Goal: Task Accomplishment & Management: Manage account settings

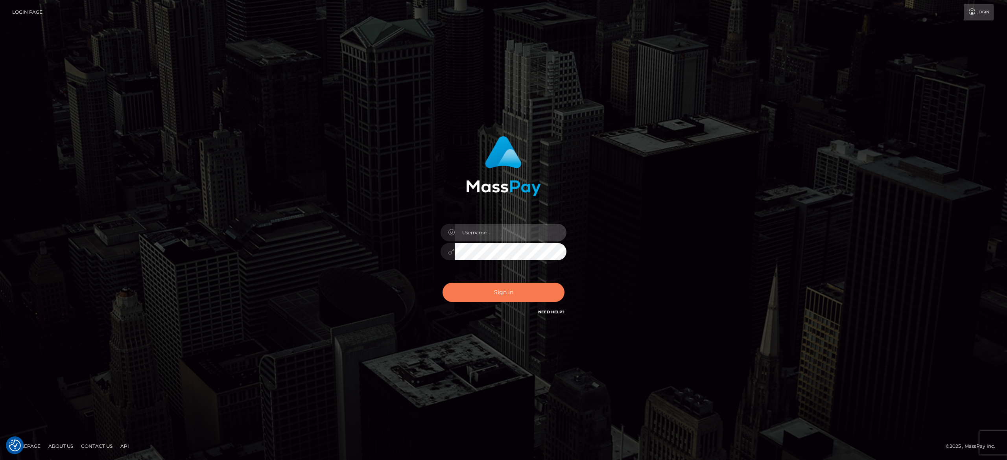
type input "alexandra.barbu"
click at [501, 299] on button "Sign in" at bounding box center [504, 292] width 122 height 19
type input "alexandra.barbu"
click at [501, 299] on button "Sign in" at bounding box center [504, 292] width 122 height 19
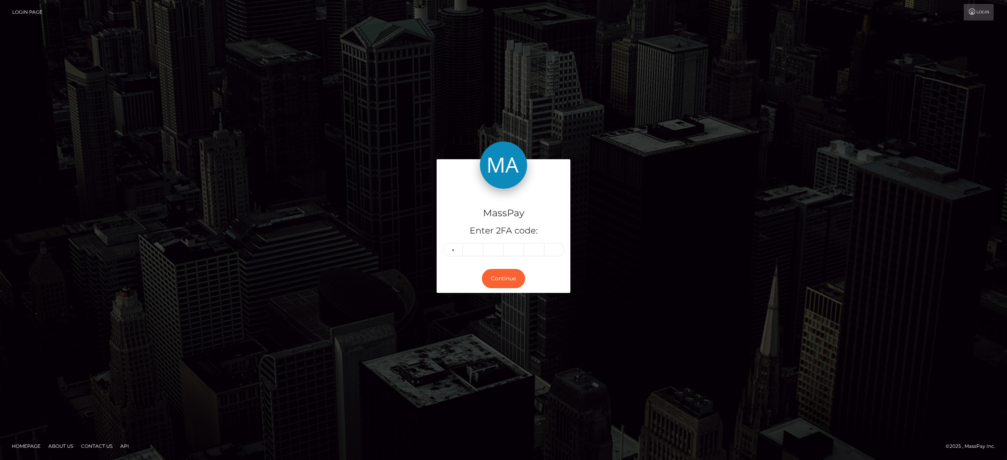
type input "0"
type input "6"
type input "0"
type input "8"
type input "4"
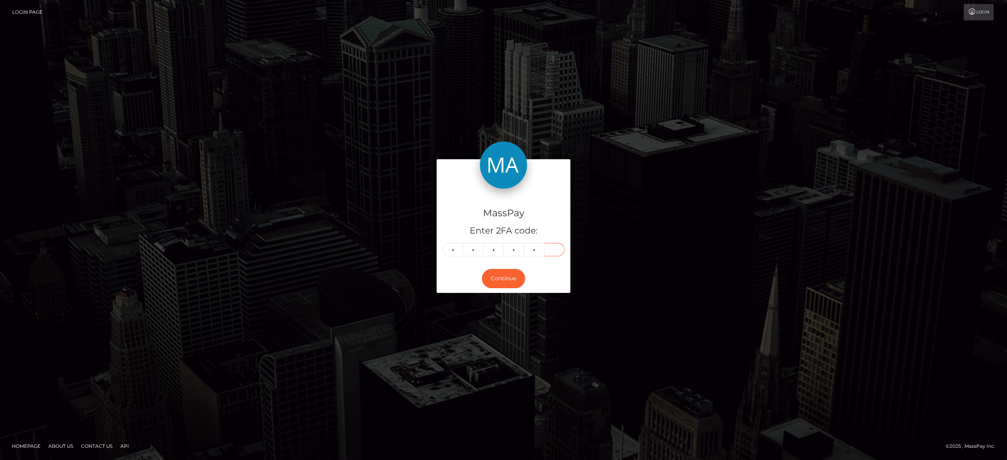
type input "9"
